Goal: Transaction & Acquisition: Purchase product/service

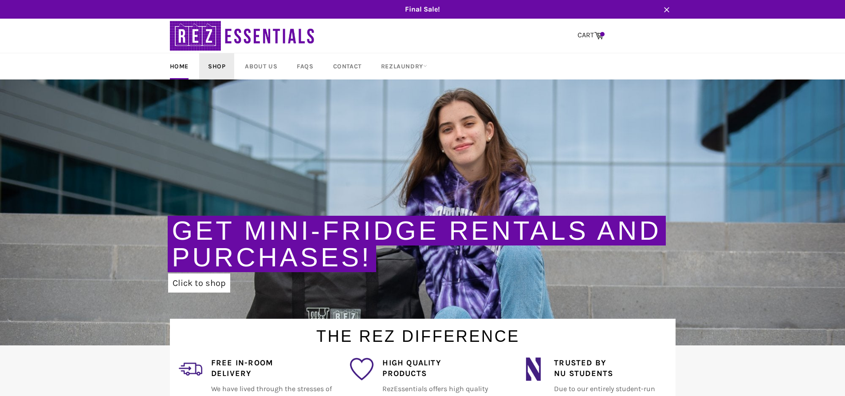
click at [220, 67] on link "Shop" at bounding box center [216, 66] width 35 height 26
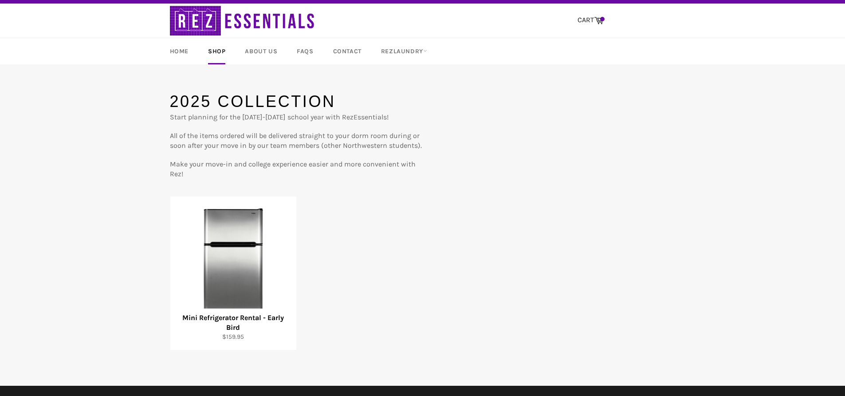
scroll to position [18, 0]
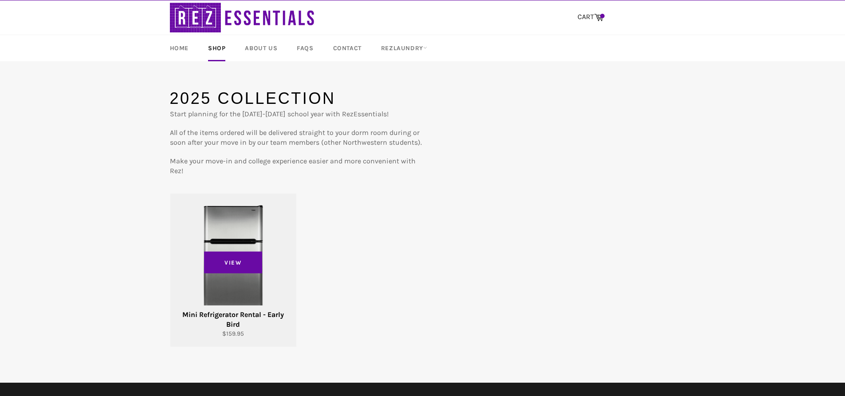
click at [244, 293] on div "View" at bounding box center [233, 269] width 126 height 153
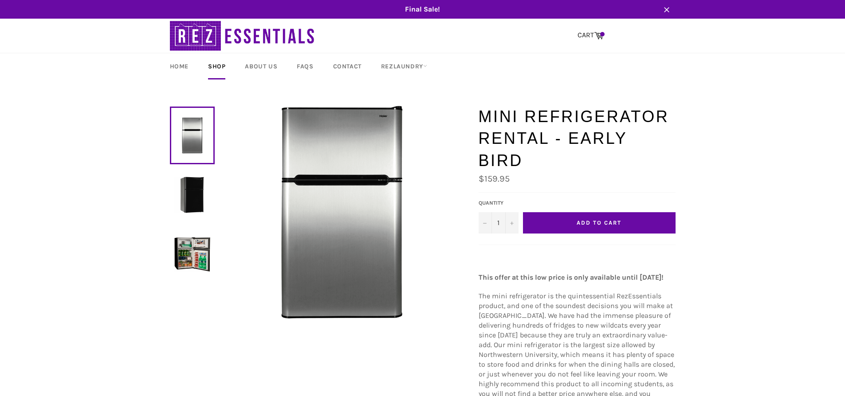
click at [592, 212] on button "Add to Cart" at bounding box center [599, 222] width 153 height 21
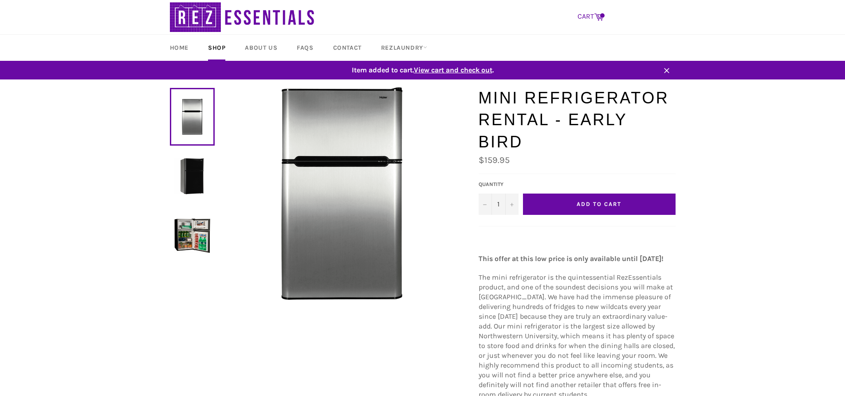
click at [601, 17] on span at bounding box center [602, 15] width 4 height 4
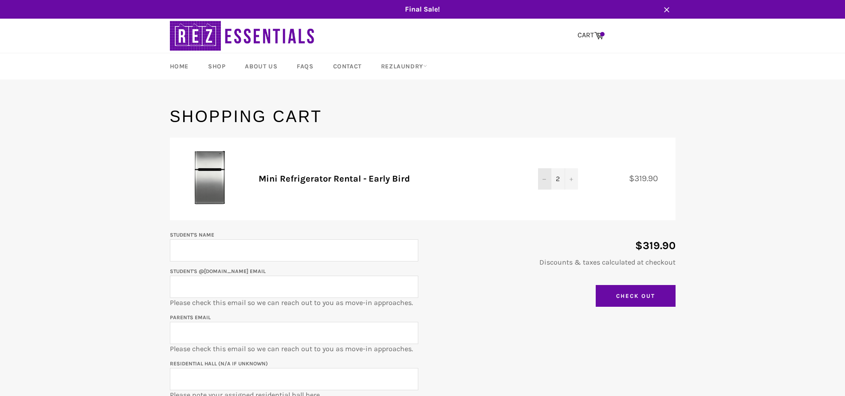
click at [543, 179] on icon "Decrease quantity" at bounding box center [545, 179] width 4 height 4
click at [177, 252] on input "Student's Name" at bounding box center [294, 250] width 248 height 22
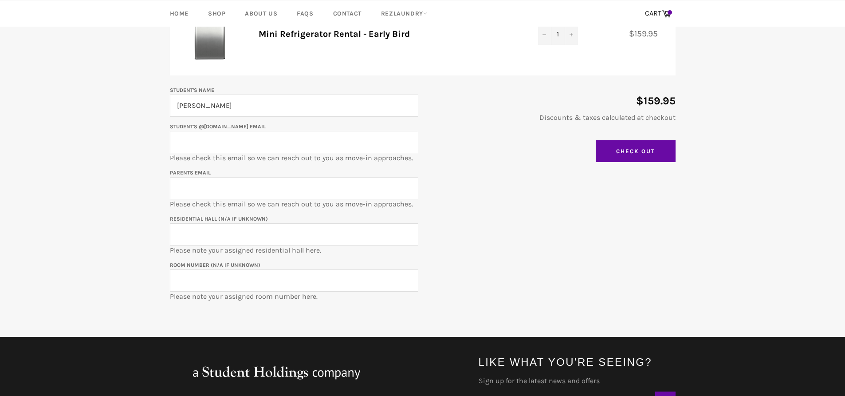
scroll to position [146, 0]
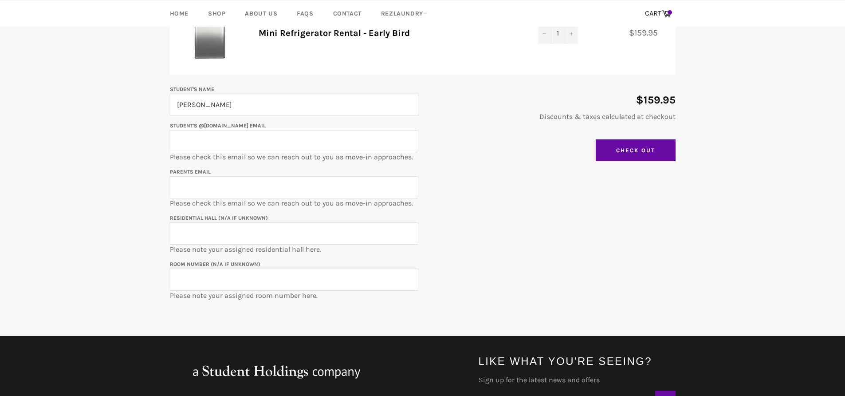
type input "[PERSON_NAME]"
click at [205, 193] on input "Parents email" at bounding box center [294, 187] width 248 height 22
type input "jmderrico@gmail.com"
click at [209, 235] on input "Residential Hall (N/A if unknown)" at bounding box center [294, 233] width 248 height 22
type input "Ayers Hall"
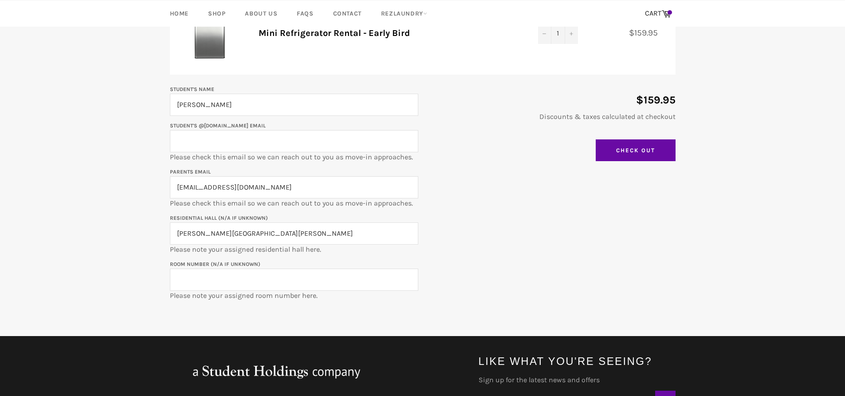
click at [255, 142] on input "Student's @u.northwestern.edu email" at bounding box center [294, 141] width 248 height 22
type input "GraceDerrico2029@u.northwestern.edu"
click at [184, 285] on input "Room Number (N/A if unknown)" at bounding box center [294, 279] width 248 height 22
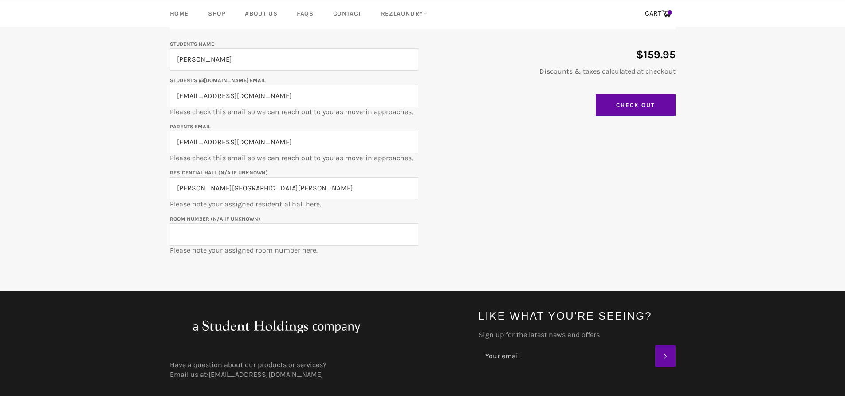
scroll to position [212, 0]
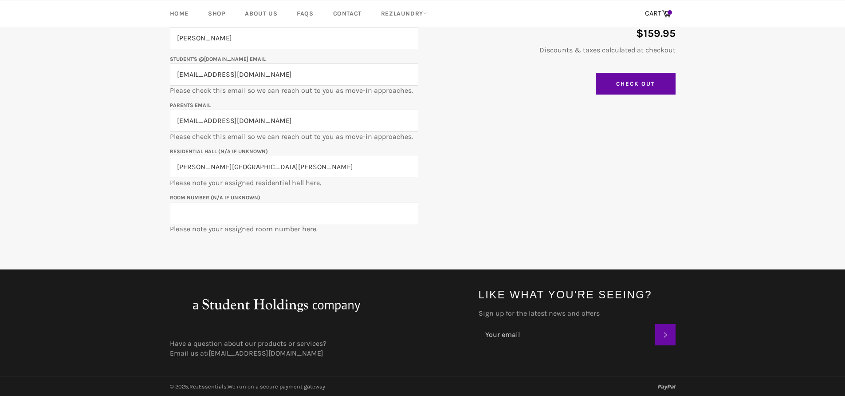
click at [299, 212] on input "Room Number (N/A if unknown)" at bounding box center [294, 213] width 248 height 22
type input "AYR-0224A"
click at [614, 86] on input "Check Out" at bounding box center [636, 84] width 80 height 22
